Goal: Information Seeking & Learning: Learn about a topic

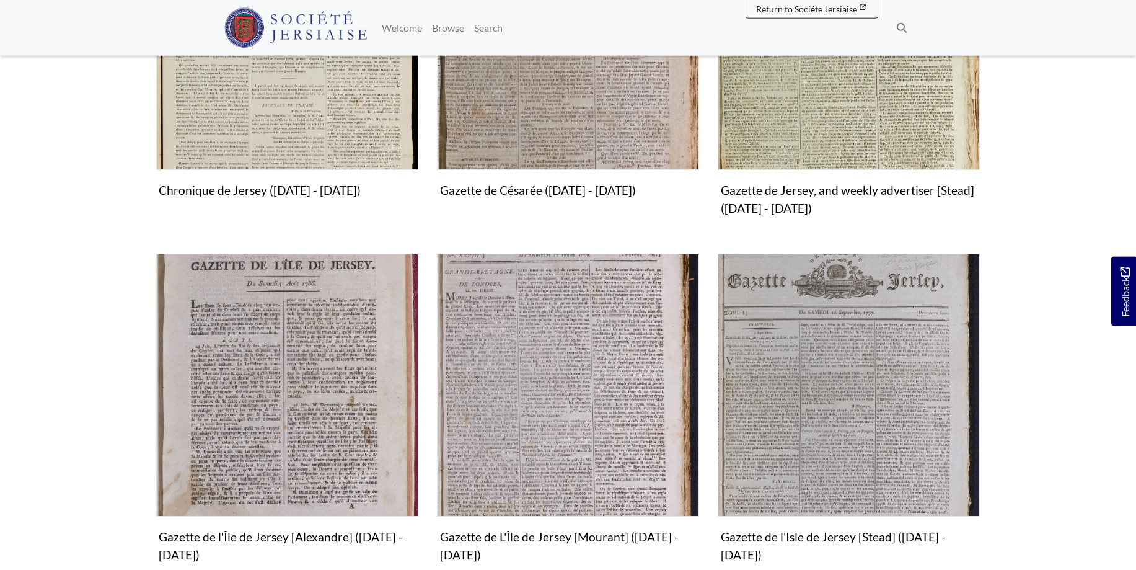
scroll to position [569, 0]
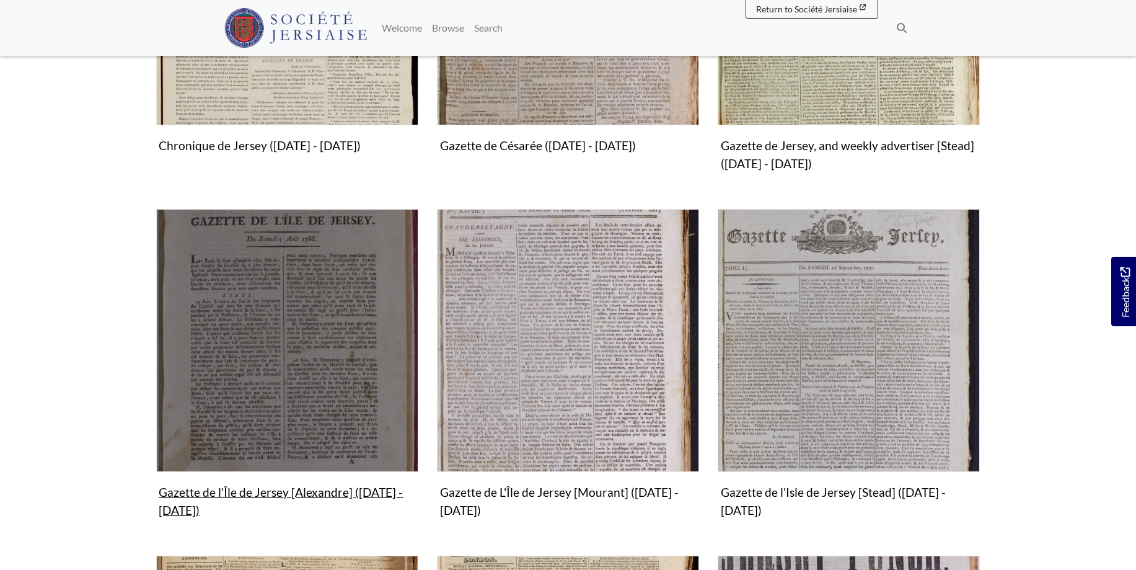
click at [291, 411] on img "Subcollection" at bounding box center [287, 340] width 262 height 262
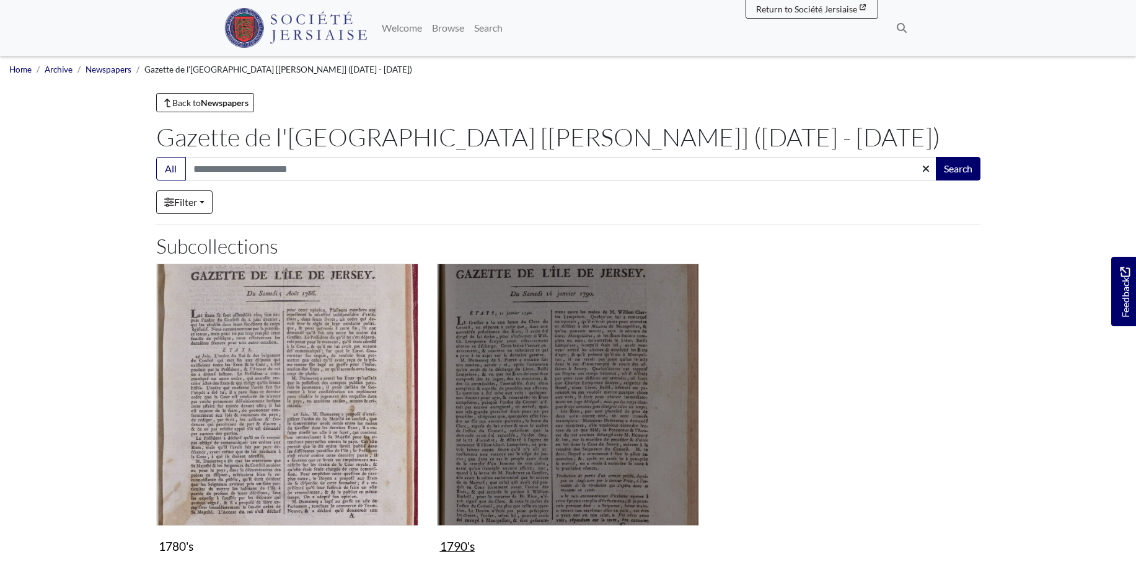
click at [584, 387] on img "Subcollection" at bounding box center [568, 394] width 262 height 262
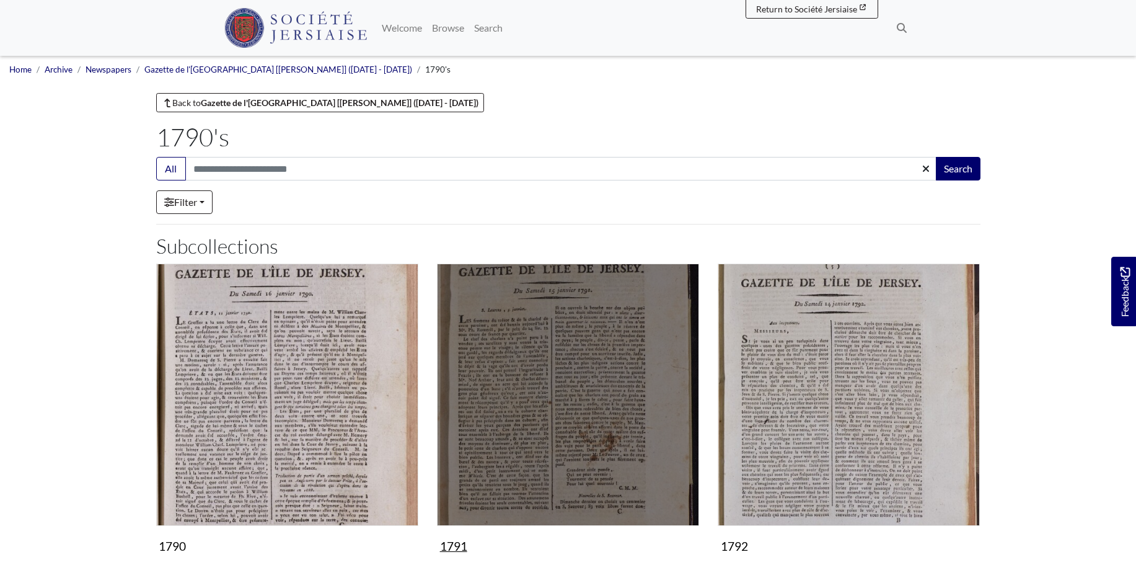
click at [584, 387] on img "Subcollection" at bounding box center [568, 394] width 262 height 262
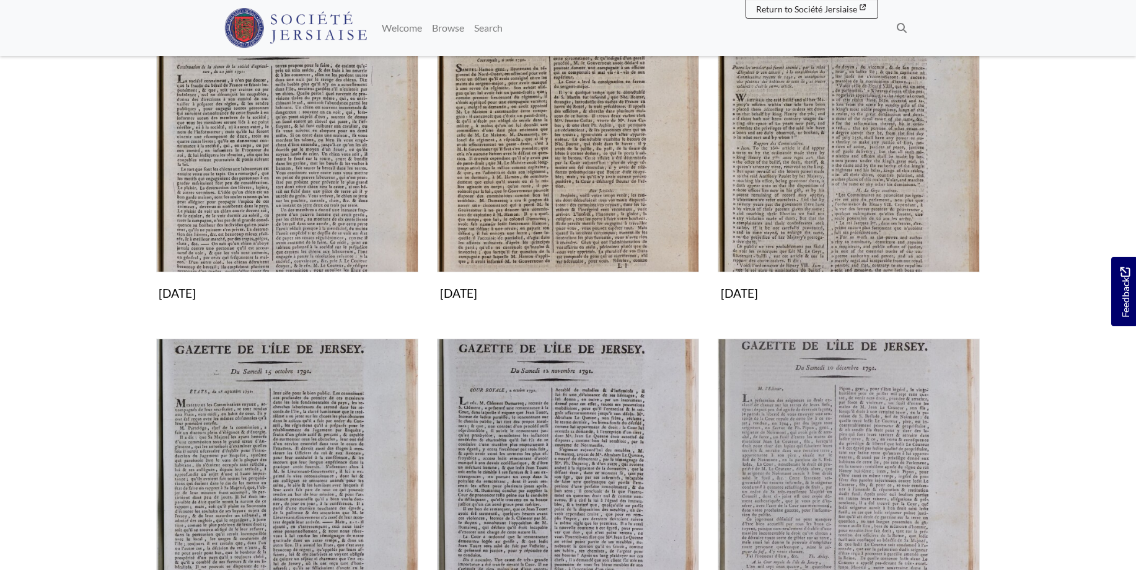
scroll to position [1075, 0]
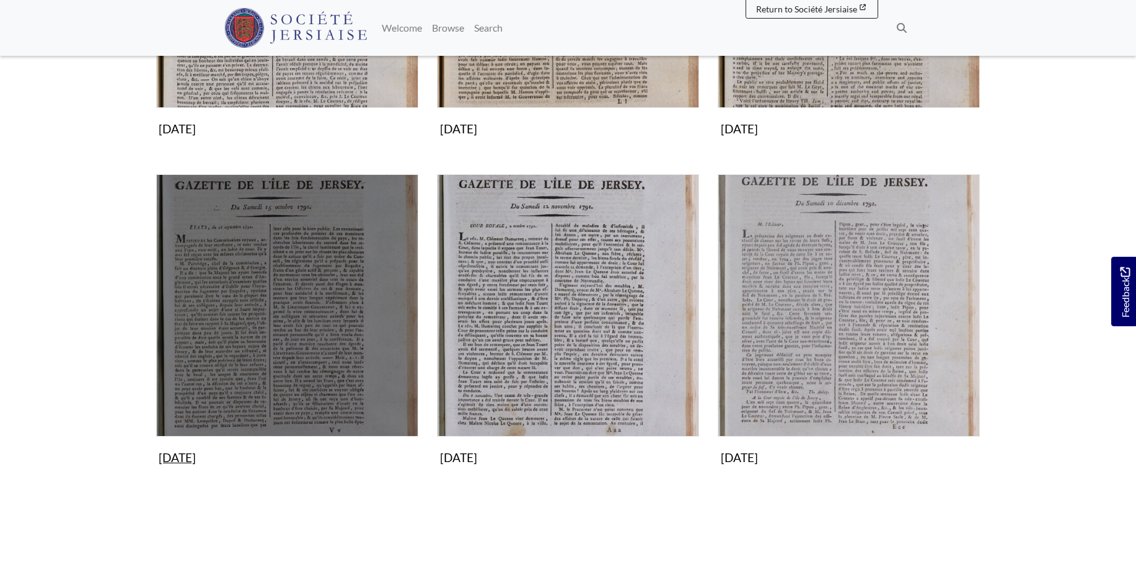
click at [291, 322] on img "Subcollection" at bounding box center [287, 305] width 262 height 262
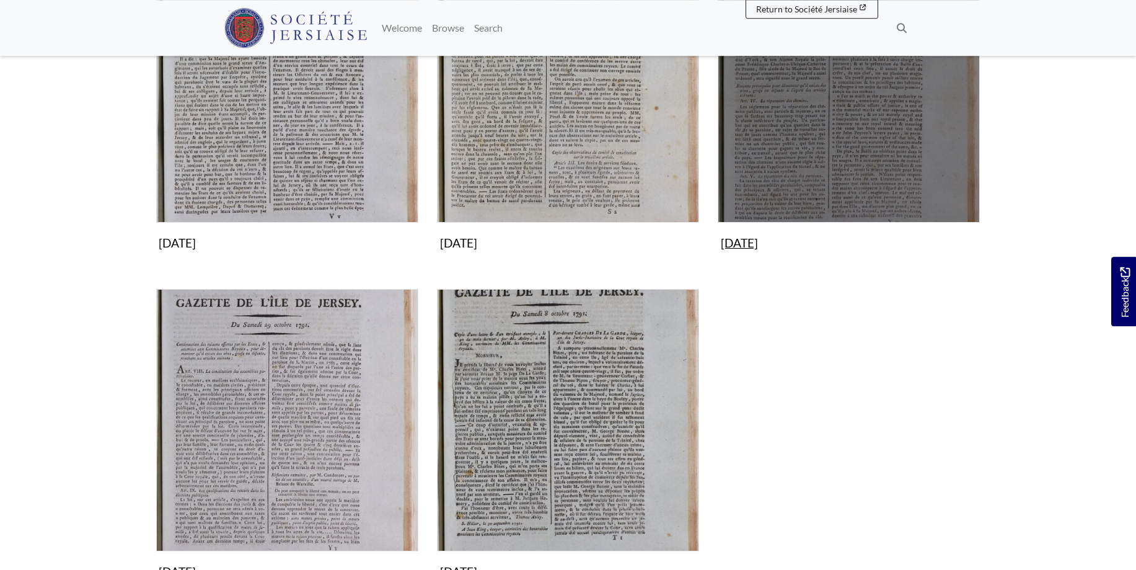
scroll to position [379, 0]
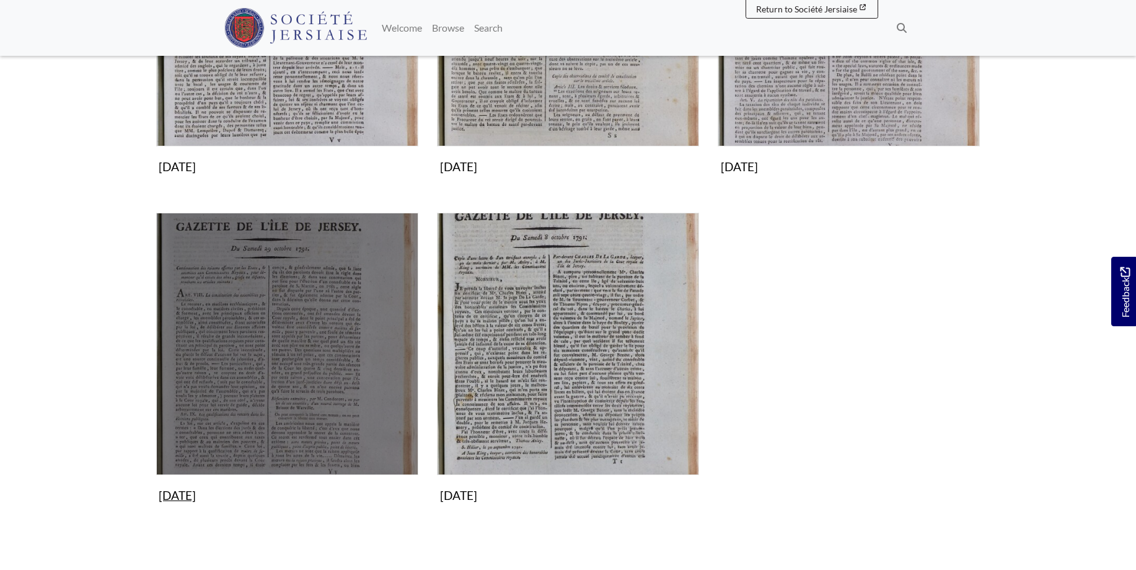
click at [279, 362] on img "Subcollection" at bounding box center [287, 344] width 262 height 262
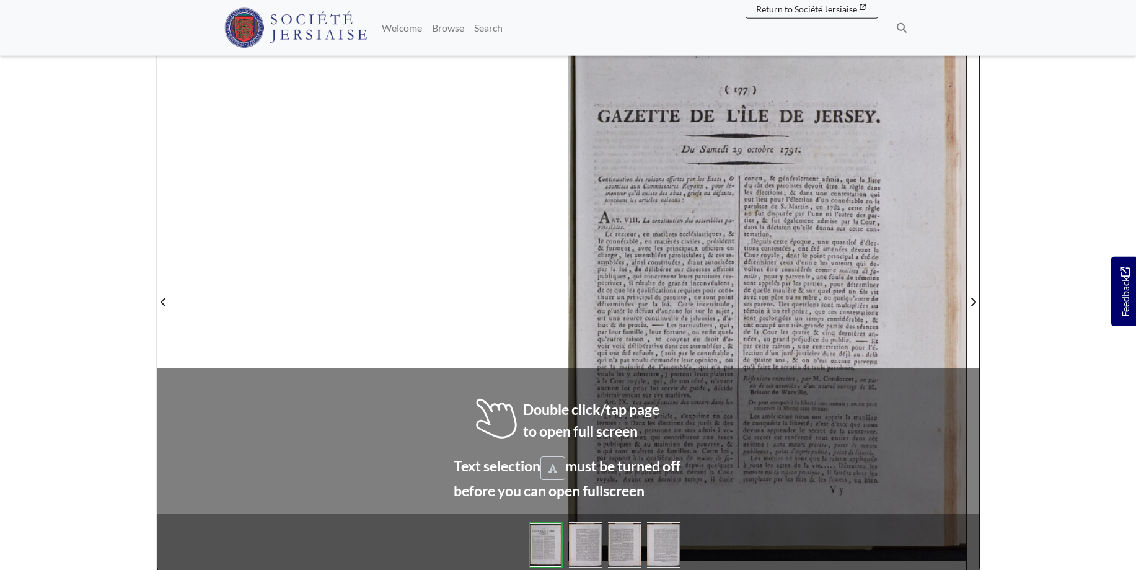
scroll to position [187, 0]
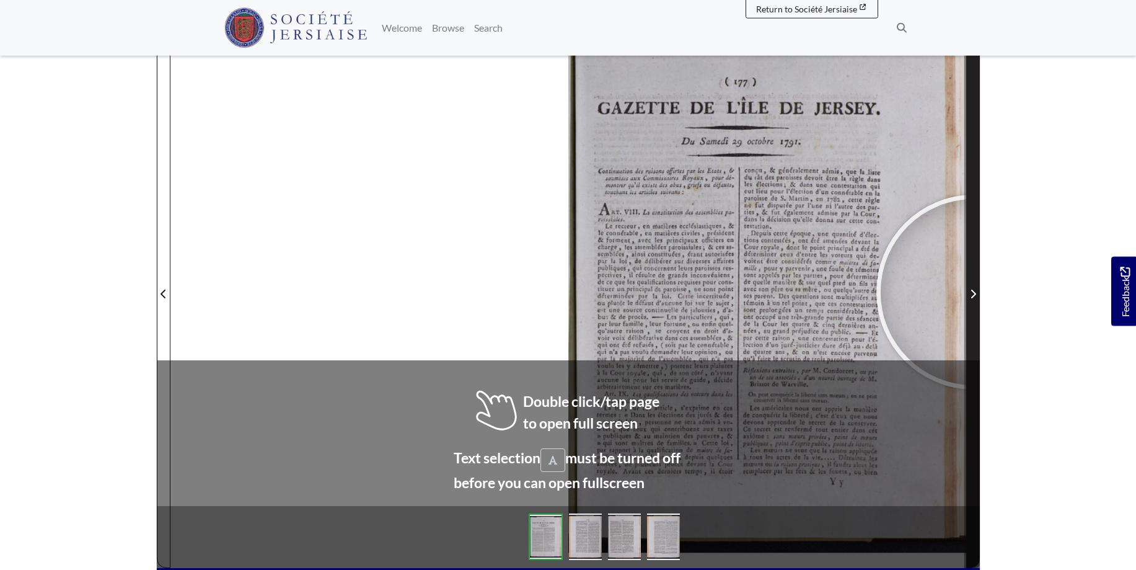
click at [974, 292] on icon "Next Page" at bounding box center [973, 293] width 5 height 9
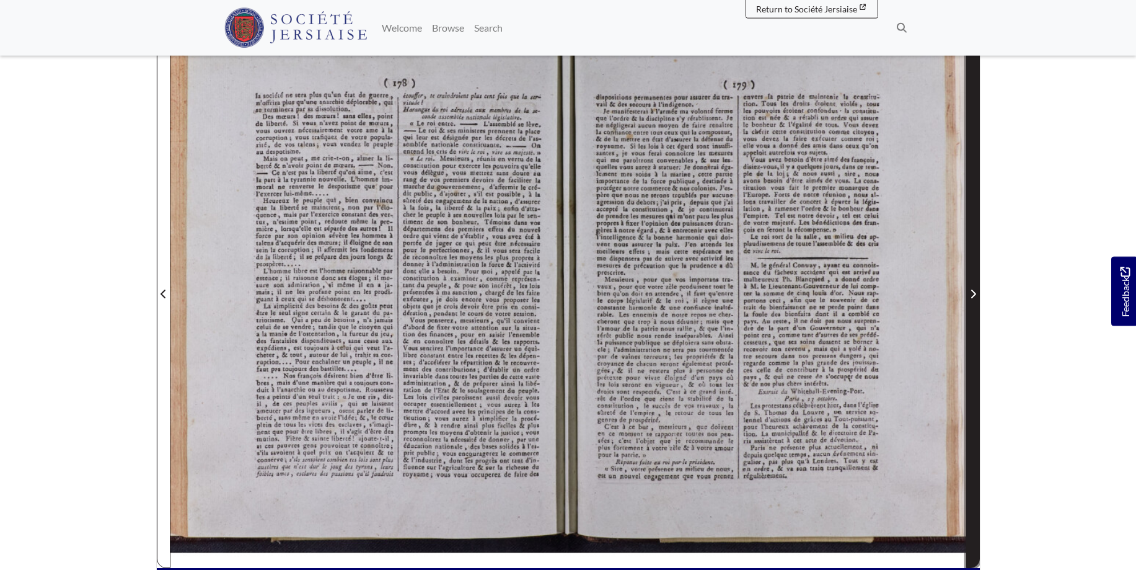
click at [974, 291] on icon "Next Page" at bounding box center [973, 294] width 6 height 10
